Goal: Task Accomplishment & Management: Use online tool/utility

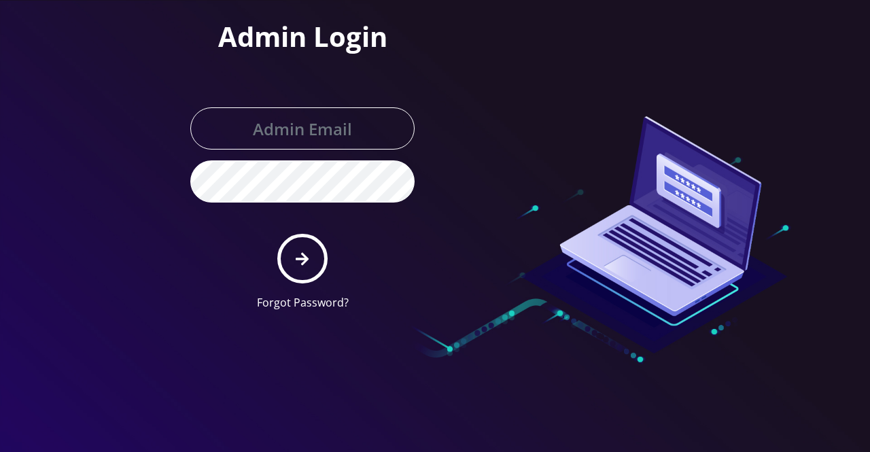
click at [309, 115] on input "text" at bounding box center [302, 128] width 224 height 42
type input "shgy9700@gmail.com"
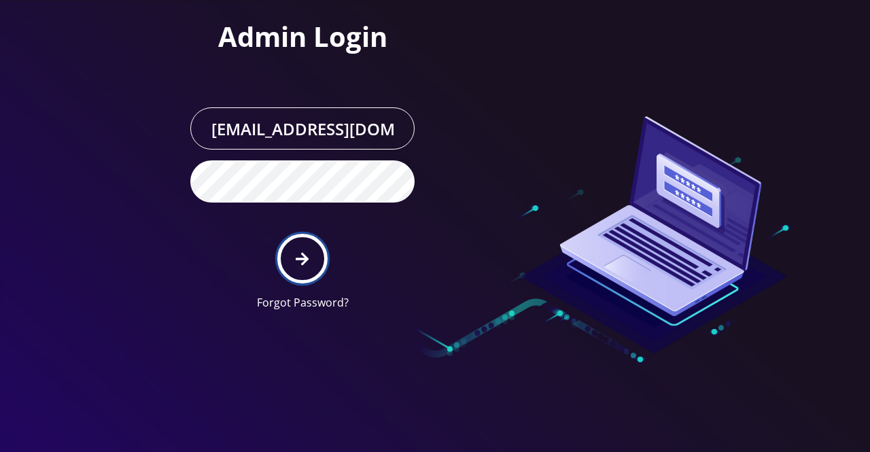
click at [313, 252] on button "submit" at bounding box center [302, 259] width 50 height 50
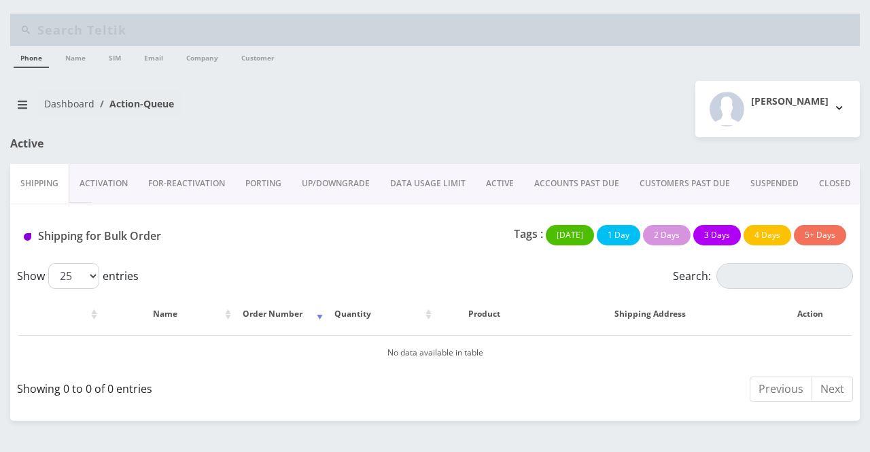
click at [90, 183] on link "Activation" at bounding box center [103, 183] width 69 height 39
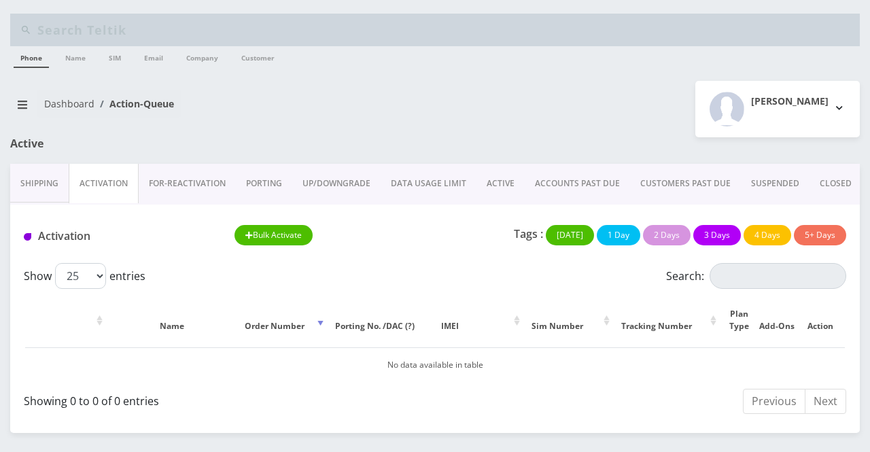
click at [34, 187] on link "Shipping" at bounding box center [39, 183] width 58 height 39
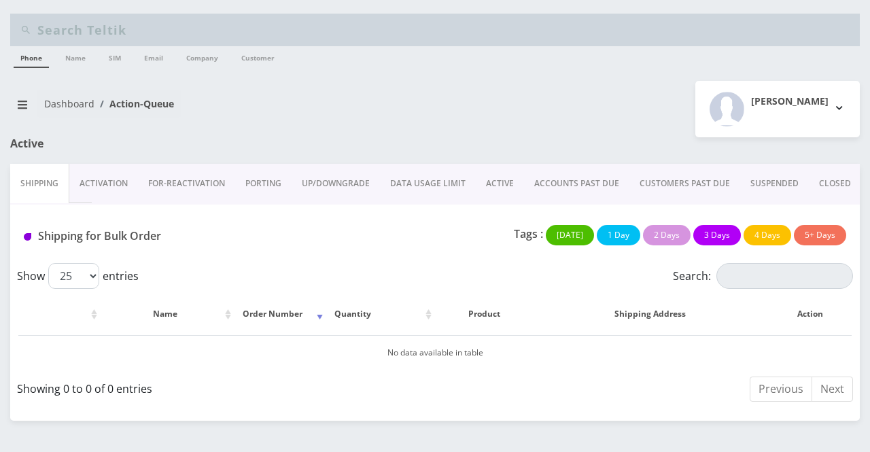
click at [112, 18] on input "text" at bounding box center [446, 30] width 819 height 26
click at [128, 31] on input "8452632615" at bounding box center [446, 30] width 819 height 26
type input "8452632615"
click at [747, 271] on input "Search:" at bounding box center [785, 276] width 137 height 26
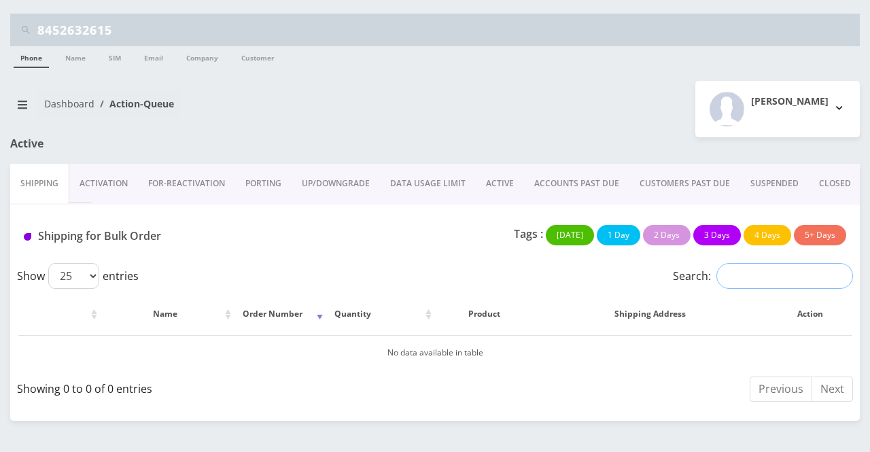
paste input "8452632615"
type input "8452632615"
click at [139, 33] on input "8452632615" at bounding box center [446, 30] width 819 height 26
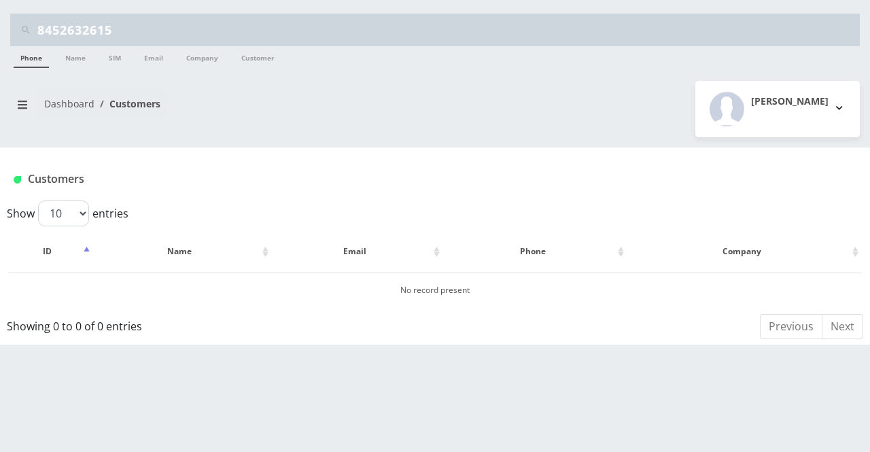
click at [22, 60] on link "Phone" at bounding box center [31, 57] width 35 height 22
click at [73, 32] on input "8452632615" at bounding box center [446, 30] width 819 height 26
